Goal: Task Accomplishment & Management: Manage account settings

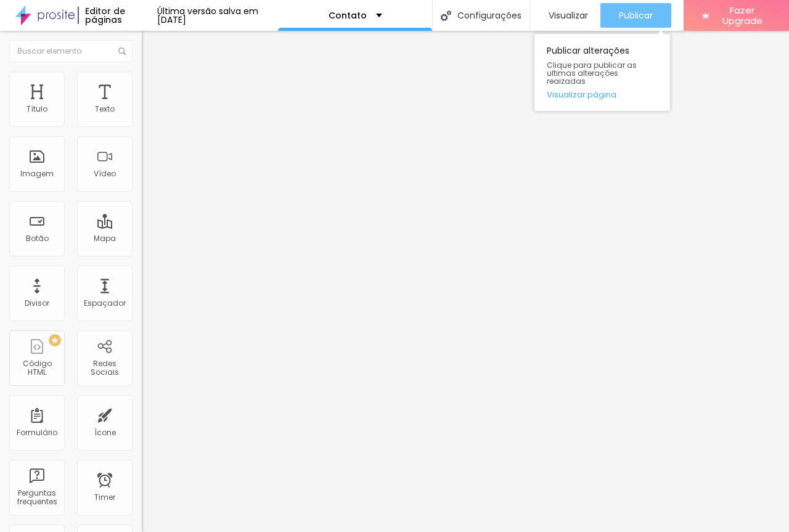
click at [653, 12] on span "Publicar" at bounding box center [636, 15] width 34 height 10
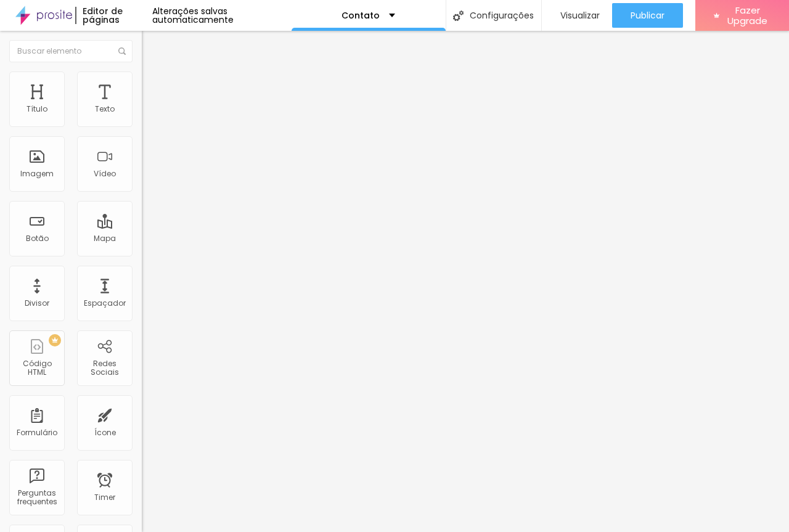
click at [142, 76] on img at bounding box center [147, 77] width 11 height 11
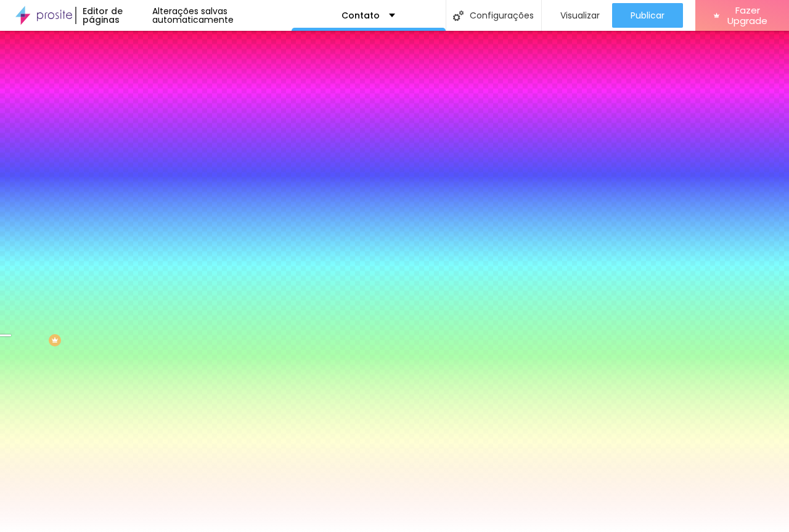
click at [142, 168] on div at bounding box center [213, 168] width 142 height 0
drag, startPoint x: 117, startPoint y: 297, endPoint x: 116, endPoint y: 347, distance: 49.3
click at [142, 347] on div "Editar Seção Conteúdo Estilo Avançado Imagem de fundo Adicionar imagem Efeito d…" at bounding box center [213, 281] width 142 height 501
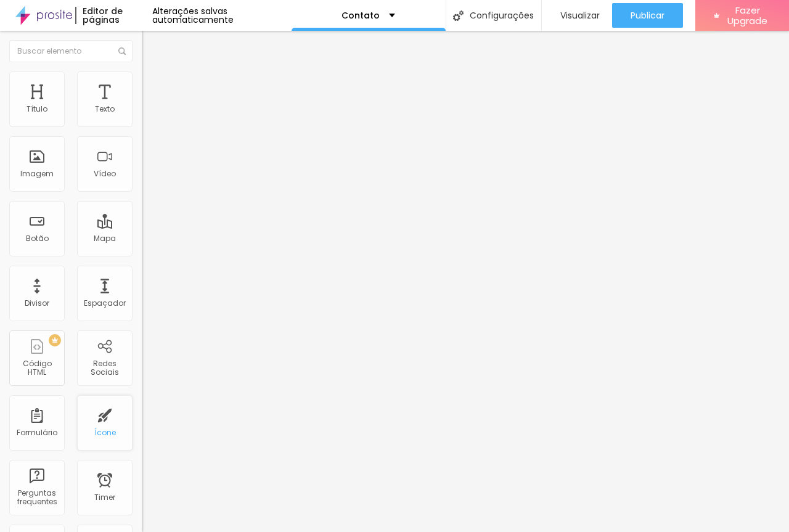
click at [101, 425] on div "Ícone" at bounding box center [105, 423] width 56 height 56
click at [39, 225] on div "Botão" at bounding box center [37, 229] width 56 height 56
click at [36, 239] on div "Botão" at bounding box center [37, 238] width 23 height 9
click at [142, 72] on img at bounding box center [147, 77] width 11 height 11
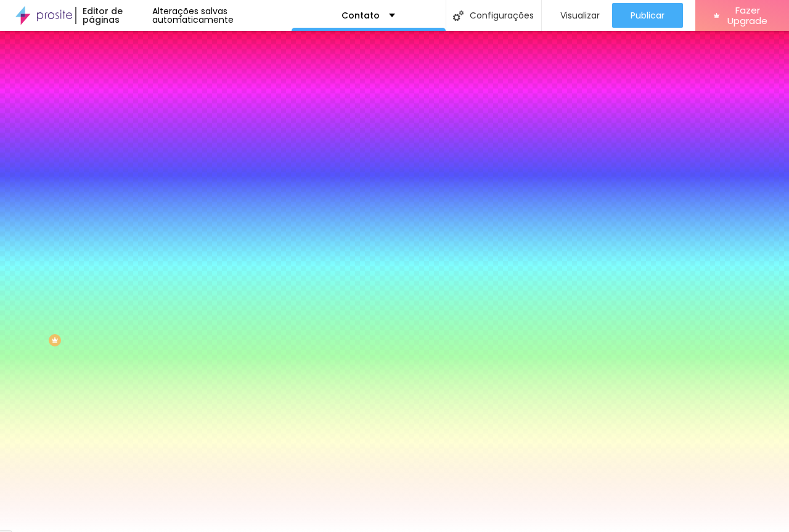
click at [142, 255] on input "#FFFFFF" at bounding box center [216, 249] width 148 height 12
click at [142, 243] on div at bounding box center [213, 243] width 142 height 0
click at [142, 221] on div "Campos" at bounding box center [213, 217] width 142 height 7
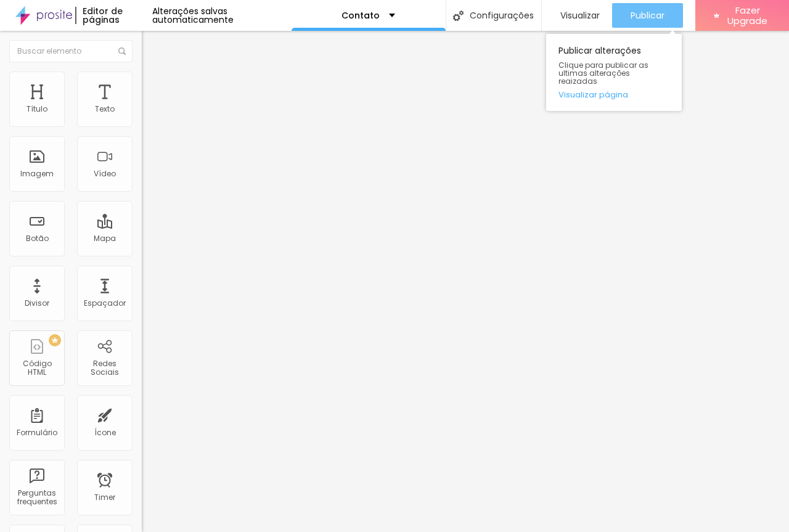
click at [651, 19] on span "Publicar" at bounding box center [648, 15] width 34 height 10
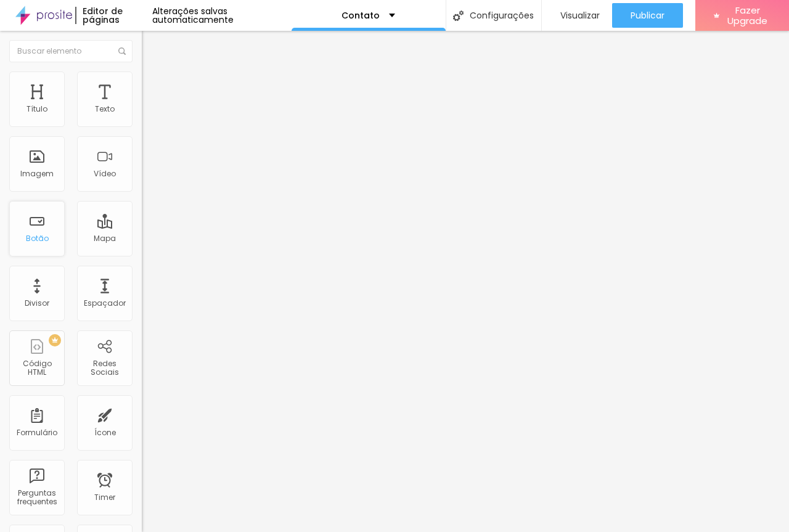
click at [38, 241] on div "Botão" at bounding box center [37, 238] width 23 height 9
click at [35, 226] on div "Botão" at bounding box center [37, 229] width 56 height 56
click at [142, 72] on li "Estilo" at bounding box center [213, 78] width 142 height 12
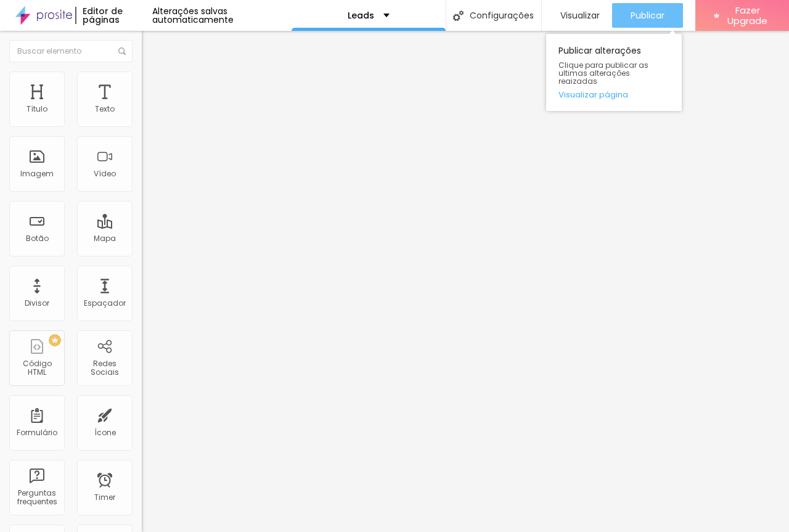
click at [638, 19] on span "Publicar" at bounding box center [648, 15] width 34 height 10
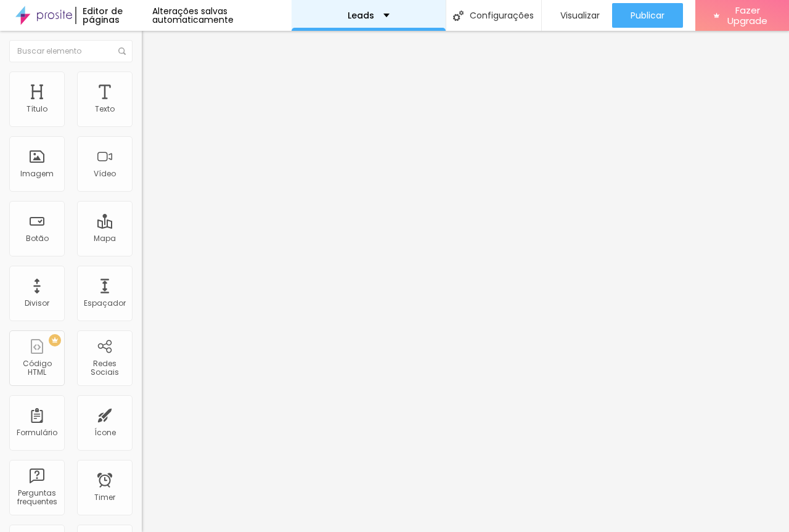
click at [379, 15] on div "Leads" at bounding box center [369, 15] width 42 height 9
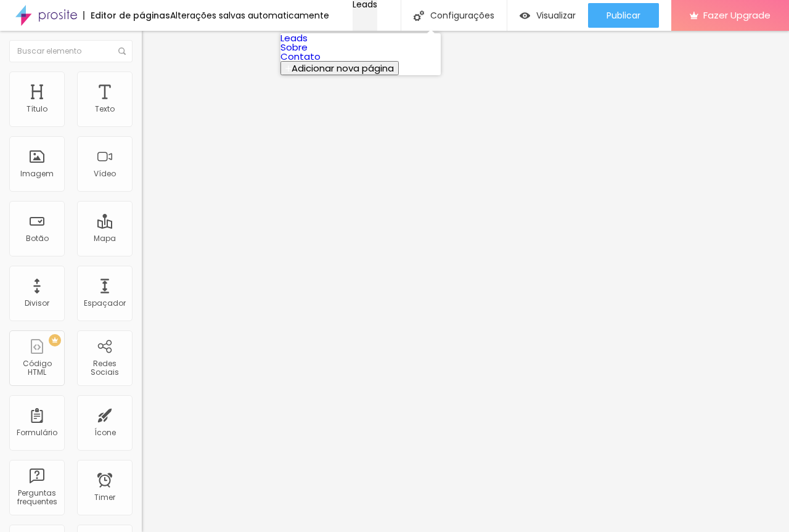
click at [377, 9] on div "Leads" at bounding box center [365, 4] width 25 height 9
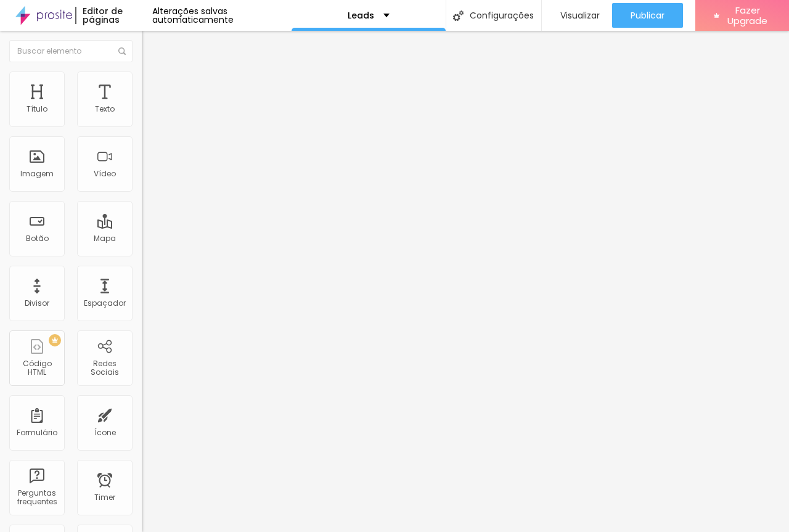
click at [151, 46] on img "button" at bounding box center [156, 45] width 10 height 10
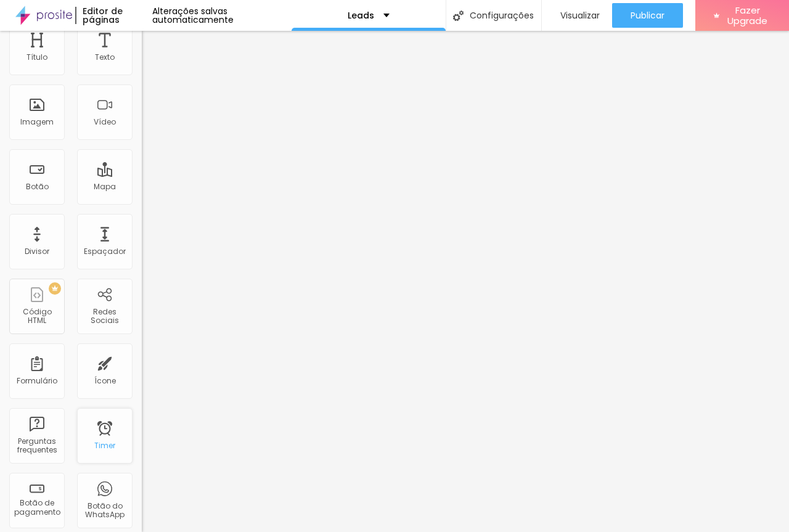
scroll to position [123, 0]
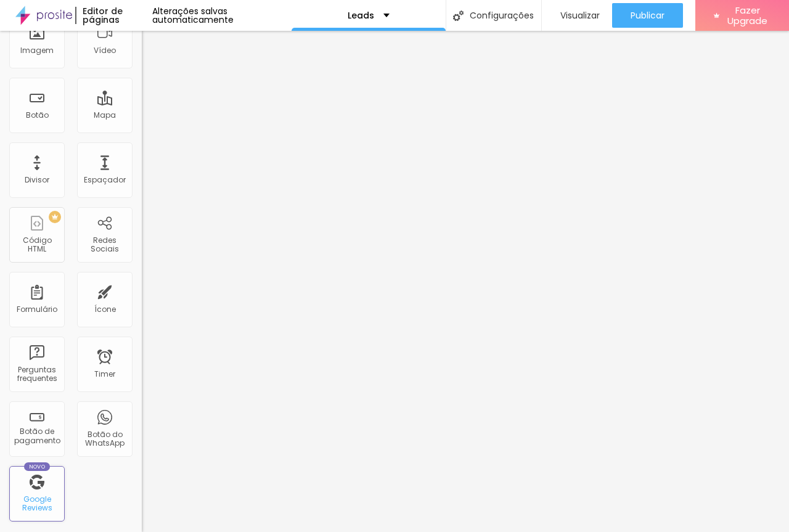
click at [43, 498] on div "Google Reviews" at bounding box center [36, 504] width 49 height 18
click at [34, 496] on div "Google Reviews" at bounding box center [36, 504] width 49 height 18
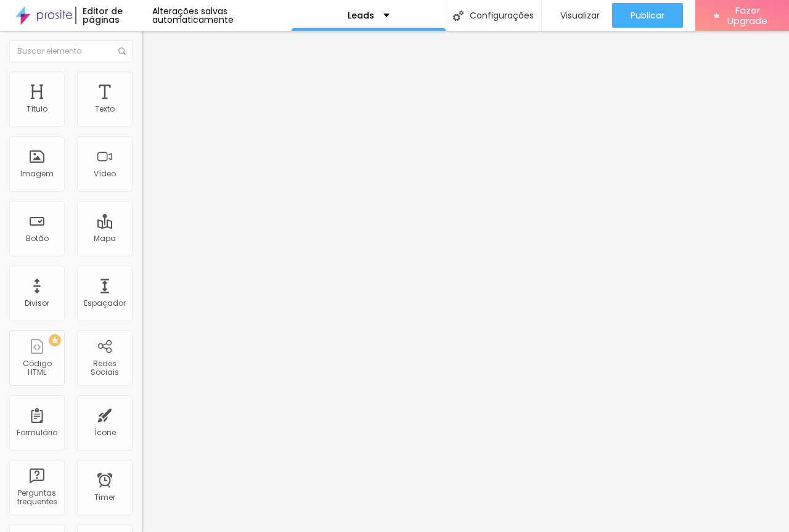
click at [142, 247] on input at bounding box center [226, 253] width 168 height 12
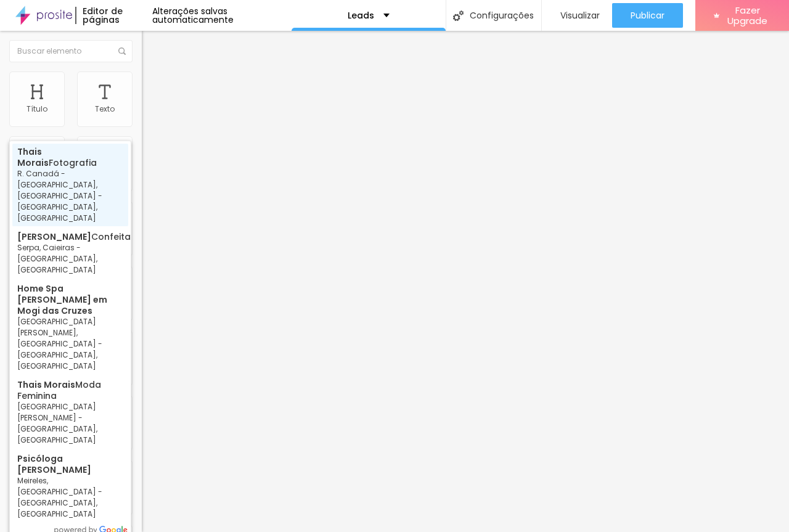
type input "Thais Morais Fotografia - [PERSON_NAME] Canadá - [GEOGRAPHIC_DATA], [GEOGRAPHIC…"
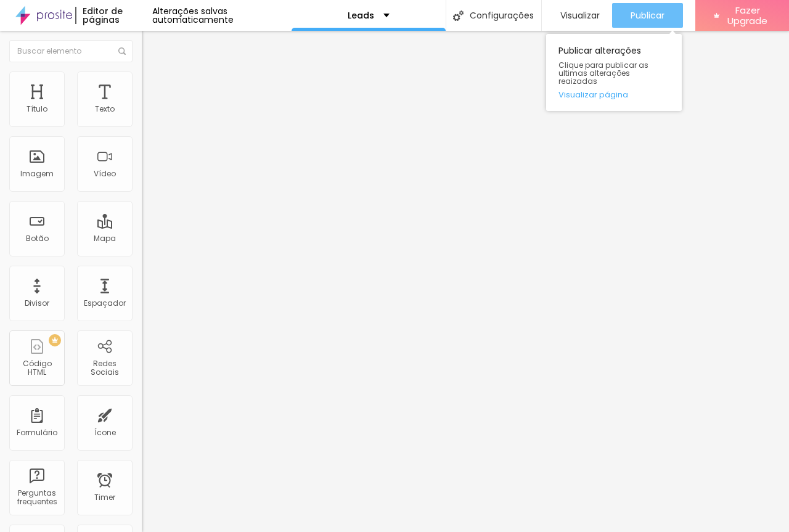
click at [643, 14] on span "Publicar" at bounding box center [648, 15] width 34 height 10
